Goal: Task Accomplishment & Management: Use online tool/utility

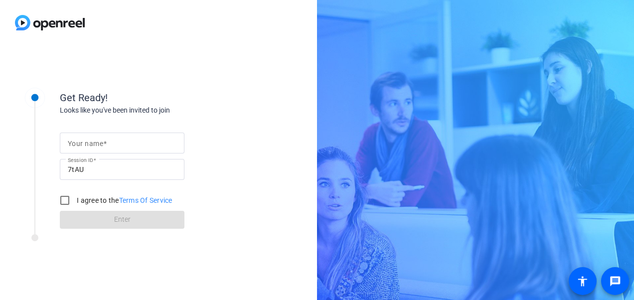
click at [97, 143] on mat-label "Your name" at bounding box center [85, 144] width 35 height 8
click at [97, 143] on input "Your name" at bounding box center [122, 143] width 109 height 12
type input "[PERSON_NAME]"
drag, startPoint x: 256, startPoint y: 259, endPoint x: 237, endPoint y: 259, distance: 18.9
click at [256, 259] on div "Get Ready! Looks like you've been invited to join Your name [PERSON_NAME] Sessi…" at bounding box center [134, 172] width 249 height 199
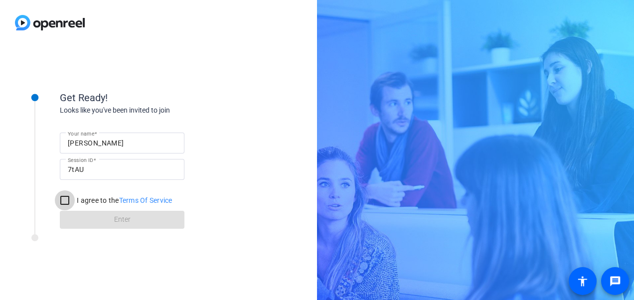
click at [63, 196] on input "I agree to the Terms Of Service" at bounding box center [65, 200] width 20 height 20
checkbox input "true"
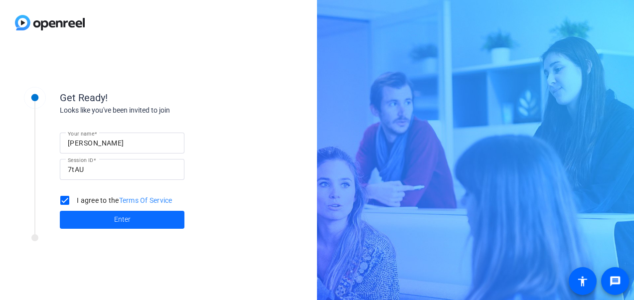
click at [122, 221] on span "Enter" at bounding box center [122, 219] width 16 height 10
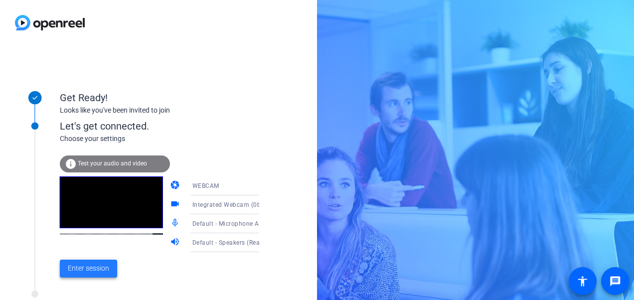
click at [84, 269] on span "Enter session" at bounding box center [88, 268] width 41 height 10
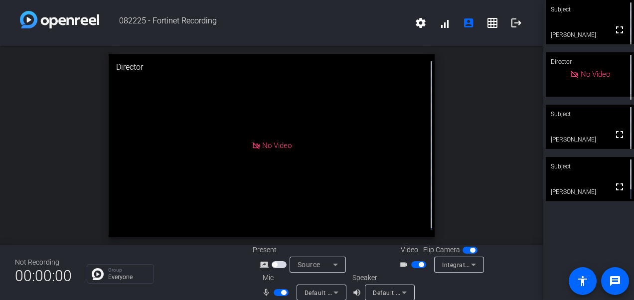
click at [587, 174] on div "Subject" at bounding box center [590, 166] width 88 height 19
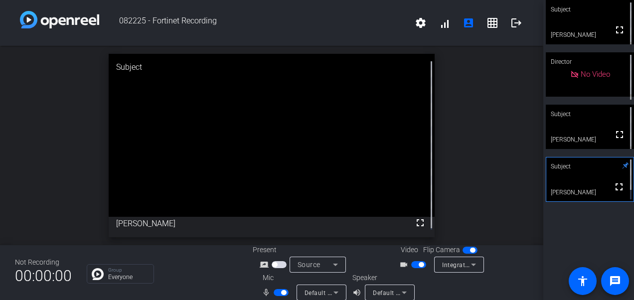
click at [274, 292] on span "button" at bounding box center [281, 292] width 15 height 7
click at [411, 263] on span "button" at bounding box center [418, 264] width 15 height 7
click at [282, 293] on span "button" at bounding box center [281, 292] width 15 height 7
click at [419, 264] on span "button" at bounding box center [418, 264] width 15 height 7
click at [274, 293] on span "button" at bounding box center [281, 292] width 15 height 7
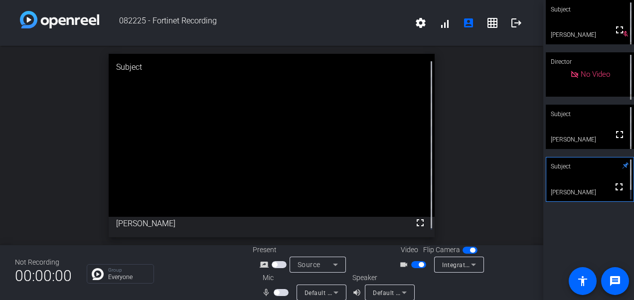
click at [411, 264] on span "button" at bounding box center [418, 264] width 15 height 7
click at [284, 292] on span "button" at bounding box center [281, 292] width 15 height 7
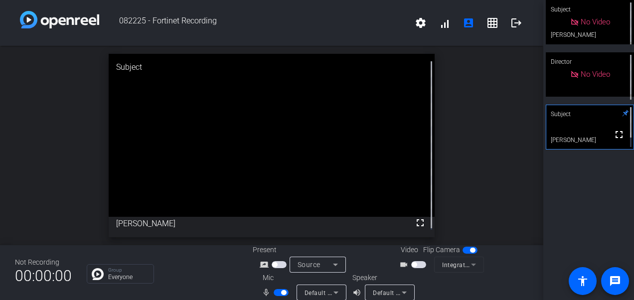
click at [418, 264] on span "button" at bounding box center [418, 264] width 15 height 7
click at [510, 24] on mat-icon "logout" at bounding box center [516, 23] width 12 height 12
